Goal: Task Accomplishment & Management: Complete application form

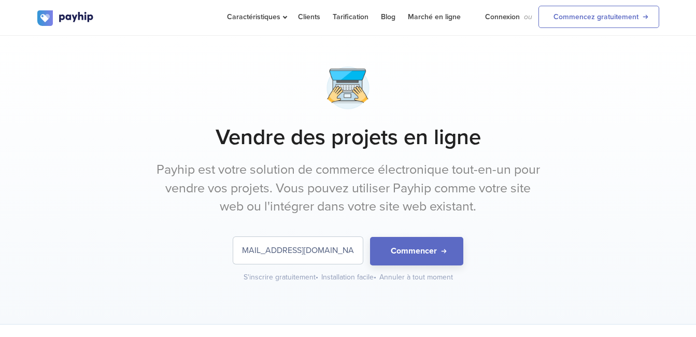
scroll to position [0, 12]
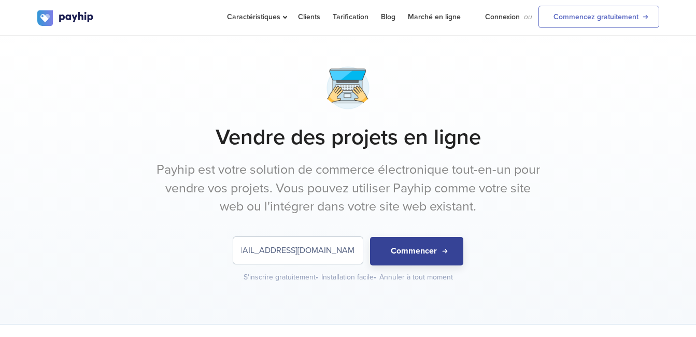
type input "[EMAIL_ADDRESS][DOMAIN_NAME]"
click at [438, 244] on button "Commencer" at bounding box center [416, 251] width 93 height 28
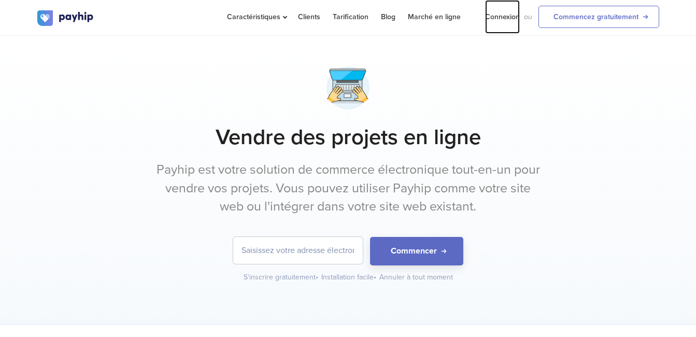
click at [508, 15] on link "Connexion" at bounding box center [502, 17] width 35 height 34
click at [507, 17] on link "Connexion" at bounding box center [502, 17] width 35 height 34
